Goal: Task Accomplishment & Management: Complete application form

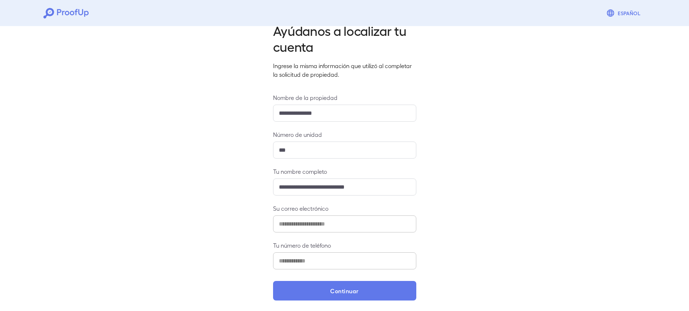
scroll to position [18, 0]
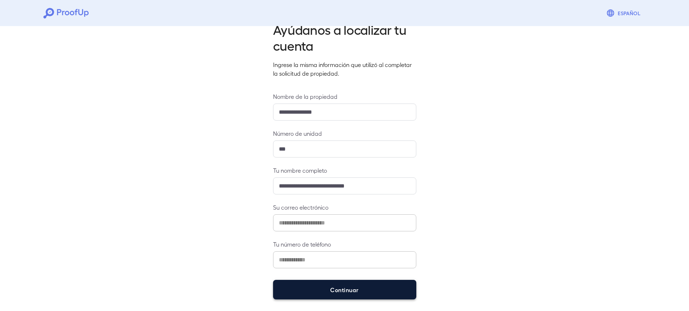
click at [362, 287] on button "Continuar" at bounding box center [344, 290] width 143 height 20
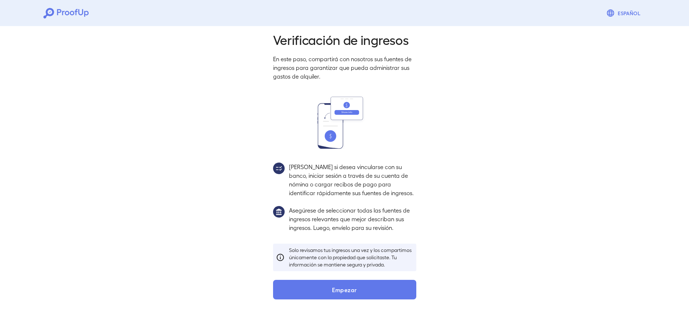
scroll to position [15, 0]
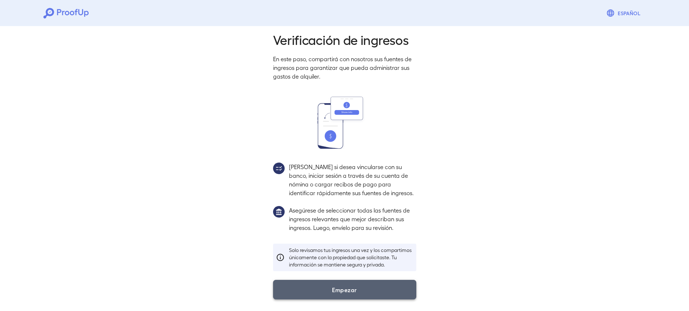
click at [338, 291] on font "Empezar" at bounding box center [344, 289] width 25 height 7
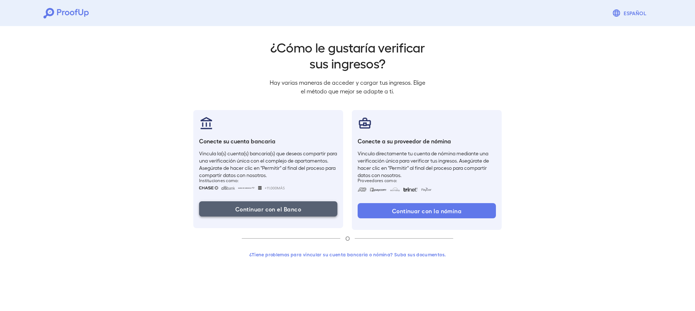
click at [296, 210] on font "Continuar con el Banco" at bounding box center [268, 209] width 66 height 7
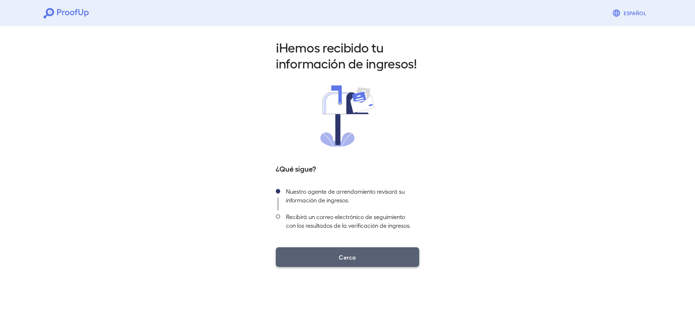
click at [361, 254] on button "Cerca" at bounding box center [347, 257] width 143 height 20
click at [363, 259] on button "Cerca" at bounding box center [347, 257] width 143 height 20
click at [365, 263] on button "Cerca" at bounding box center [347, 257] width 143 height 20
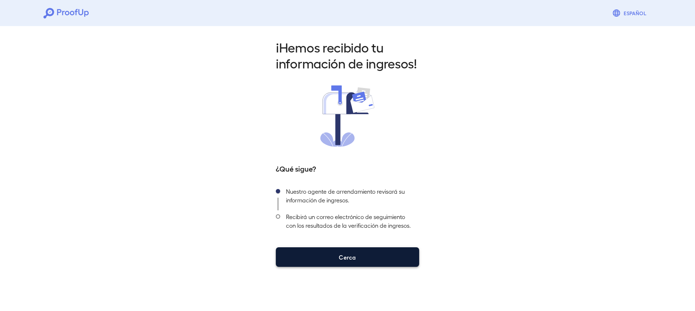
click at [365, 263] on button "Cerca" at bounding box center [347, 257] width 143 height 20
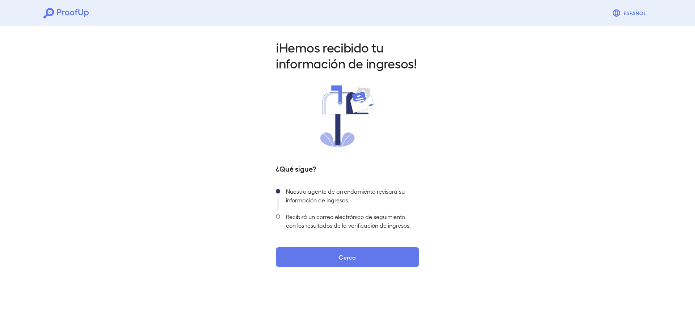
click at [354, 240] on div "¡Hemos recibido tu información de ingresos! ¿Qué sigue? Nuestro agente de arren…" at bounding box center [347, 153] width 161 height 228
click at [353, 242] on div "¡Hemos recibido tu información de ingresos! ¿Qué sigue? Nuestro agente de arren…" at bounding box center [347, 153] width 161 height 228
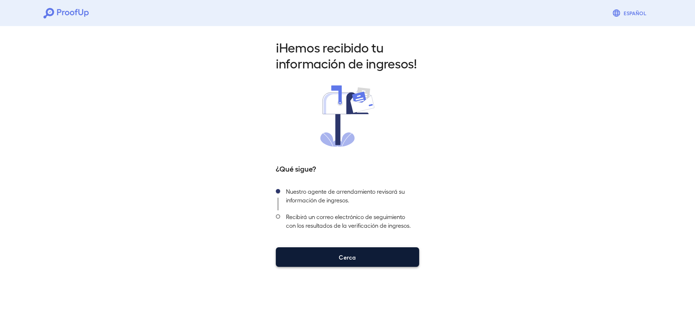
click at [327, 262] on button "Cerca" at bounding box center [347, 257] width 143 height 20
click at [355, 261] on font "Cerca" at bounding box center [347, 256] width 17 height 9
click at [355, 261] on font "Cerca" at bounding box center [347, 257] width 17 height 7
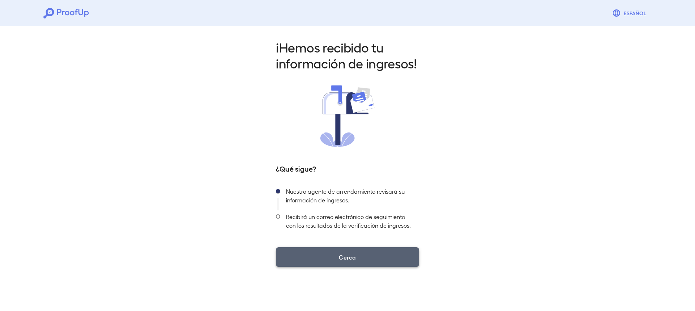
click at [364, 257] on button "Cerca" at bounding box center [347, 257] width 143 height 20
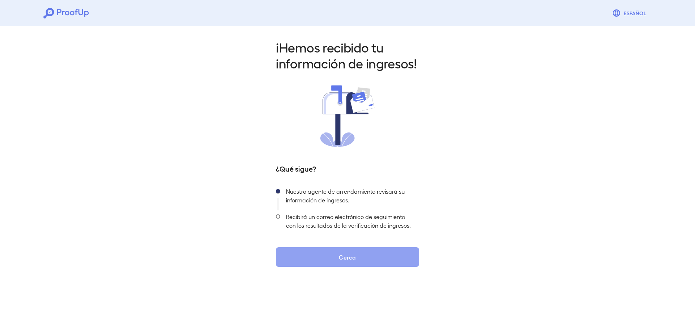
click at [359, 255] on button "Cerca" at bounding box center [347, 257] width 143 height 20
click at [114, 45] on div "¡Hemos recibido tu información de ingresos! ¿Qué sigue? Nuestro agente de arren…" at bounding box center [347, 150] width 695 height 255
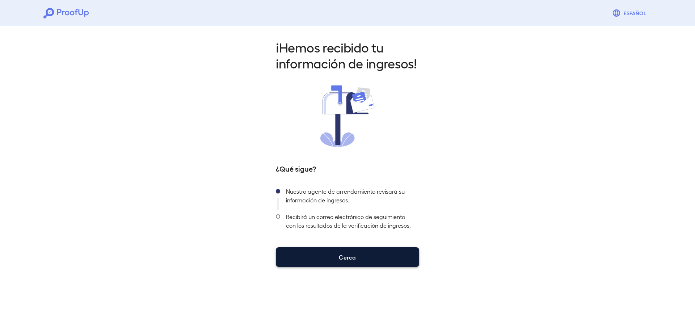
click at [364, 261] on button "Cerca" at bounding box center [347, 257] width 143 height 20
click at [350, 258] on font "Cerca" at bounding box center [347, 257] width 17 height 7
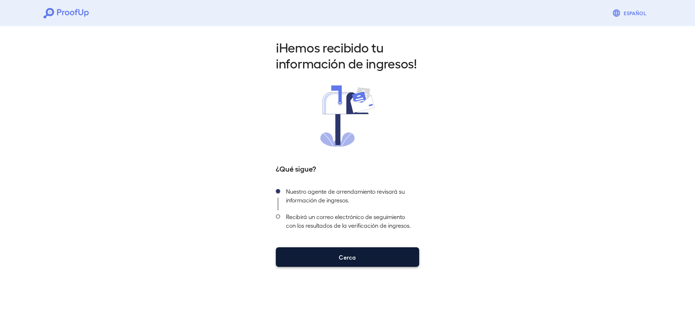
click at [350, 258] on font "Cerca" at bounding box center [347, 257] width 17 height 7
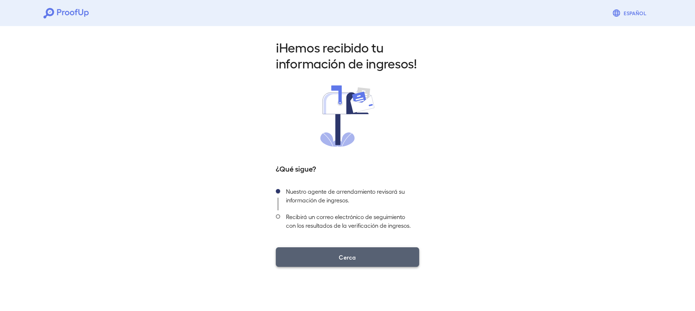
click at [350, 258] on font "Cerca" at bounding box center [347, 257] width 17 height 7
